Goal: Find specific page/section: Find specific page/section

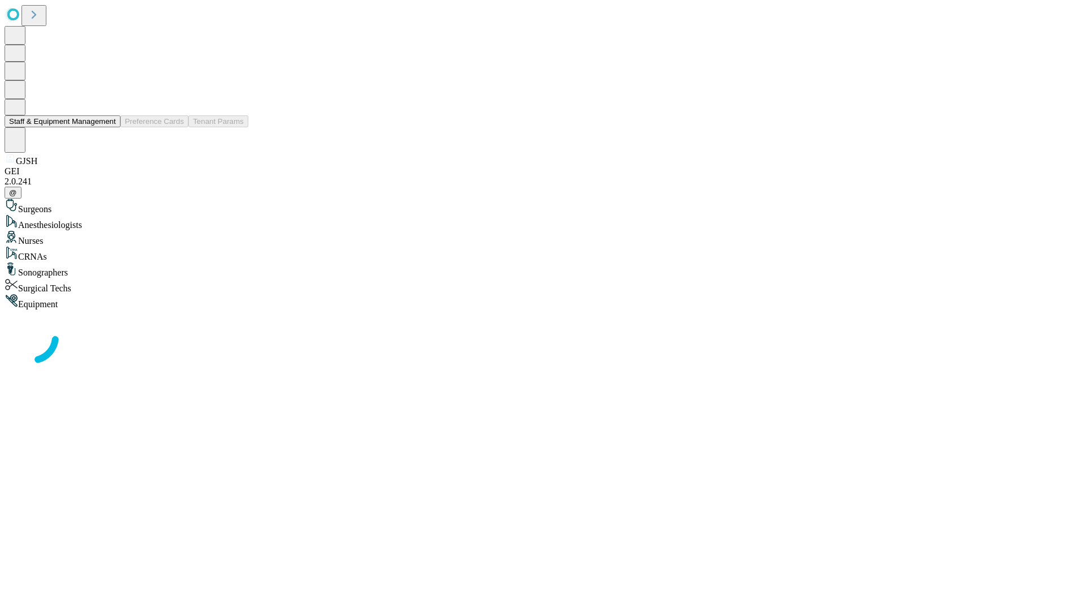
click at [108, 127] on button "Staff & Equipment Management" at bounding box center [63, 121] width 116 height 12
